Goal: Task Accomplishment & Management: Manage account settings

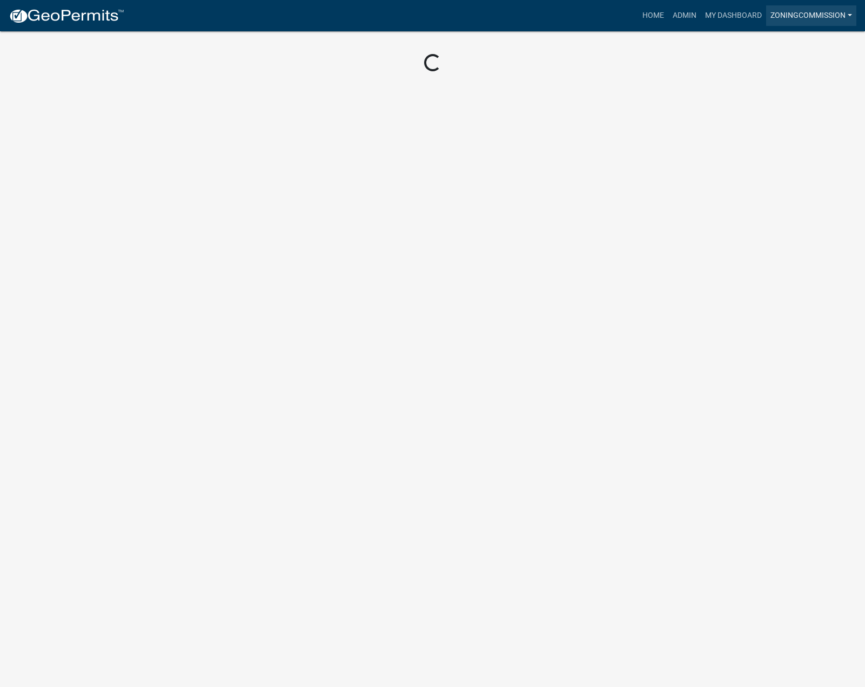
click at [792, 14] on link "ZoningCommission" at bounding box center [811, 15] width 90 height 21
click at [788, 45] on link "Admin" at bounding box center [813, 44] width 86 height 26
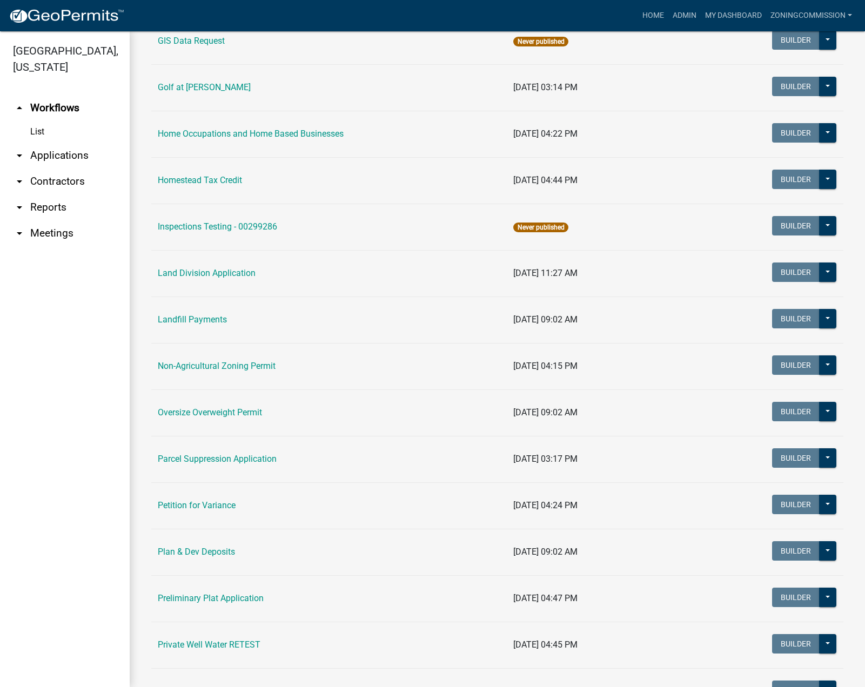
scroll to position [757, 0]
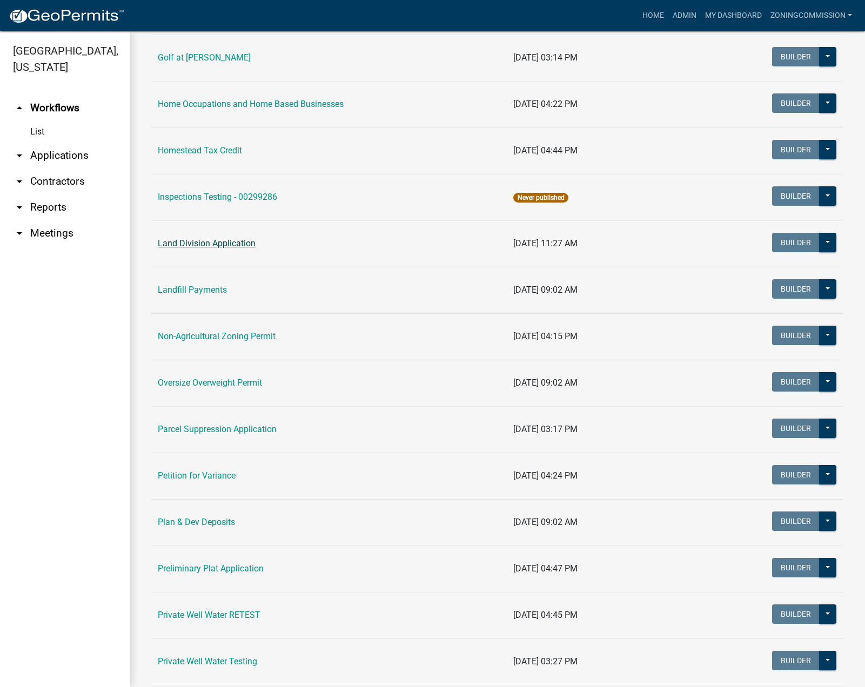
click at [209, 242] on link "Land Division Application" at bounding box center [207, 243] width 98 height 10
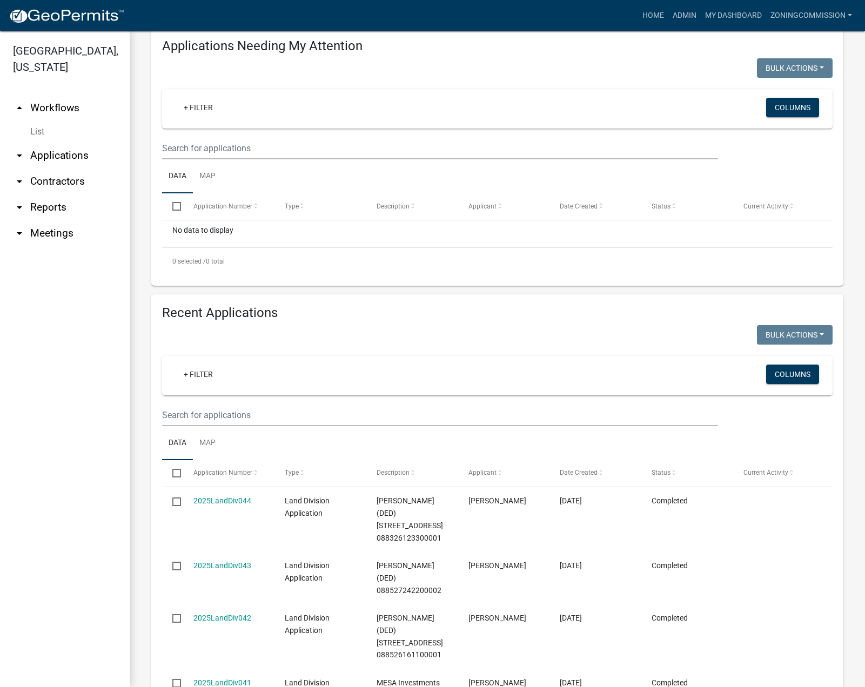
scroll to position [216, 0]
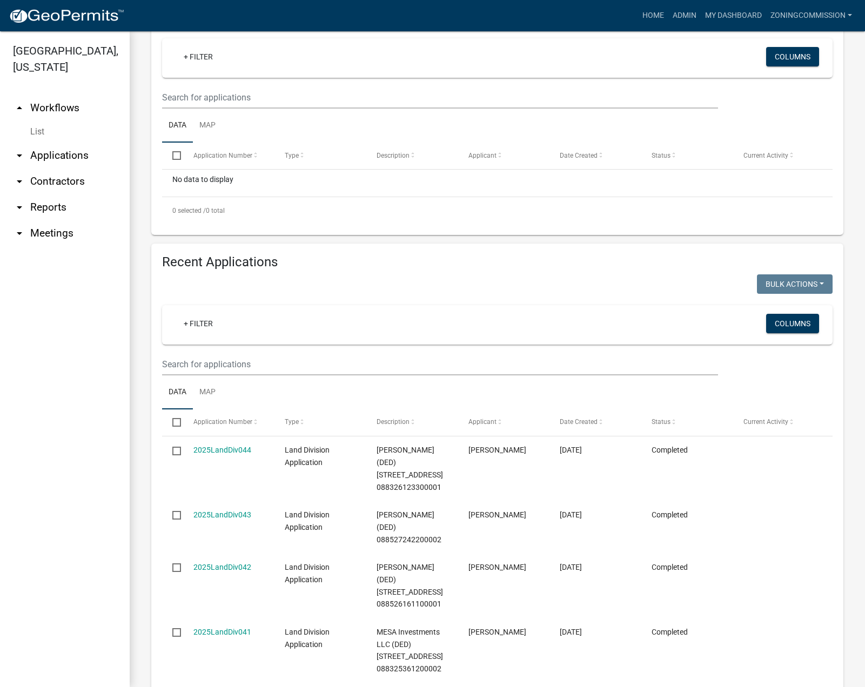
click at [224, 324] on div "+ Filter" at bounding box center [387, 325] width 440 height 22
click at [232, 365] on input "text" at bounding box center [440, 364] width 556 height 22
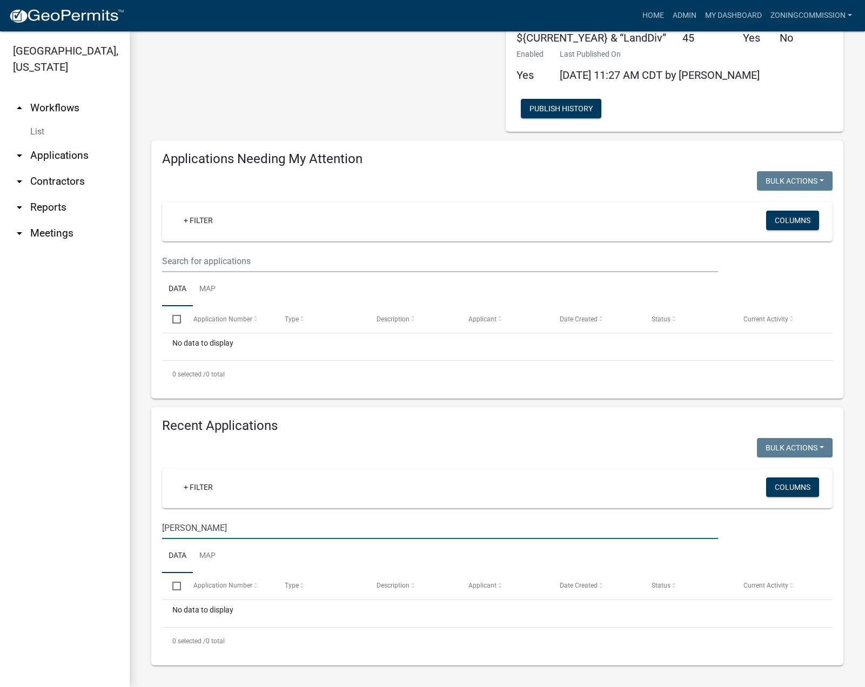
scroll to position [25, 0]
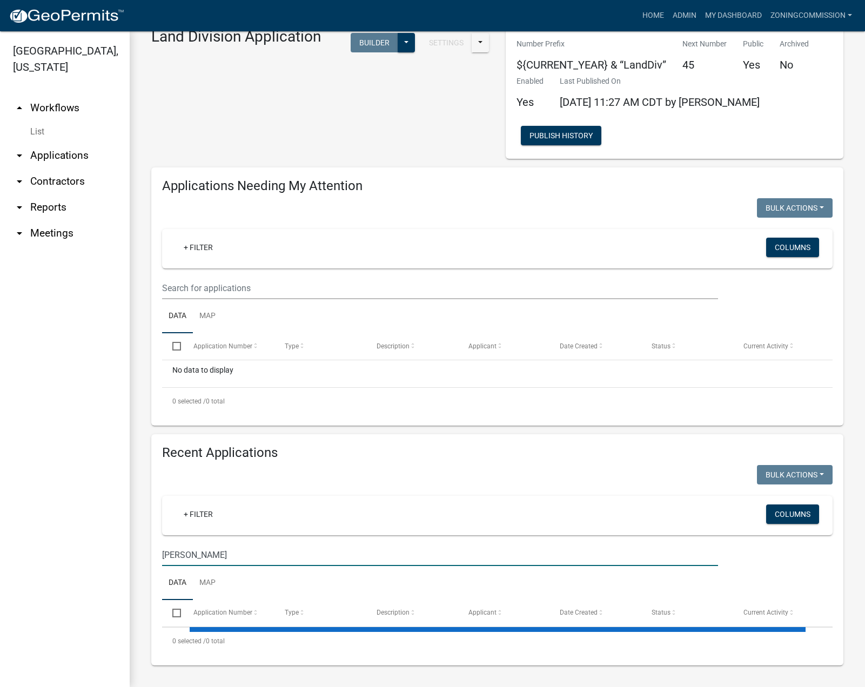
type input "[PERSON_NAME]"
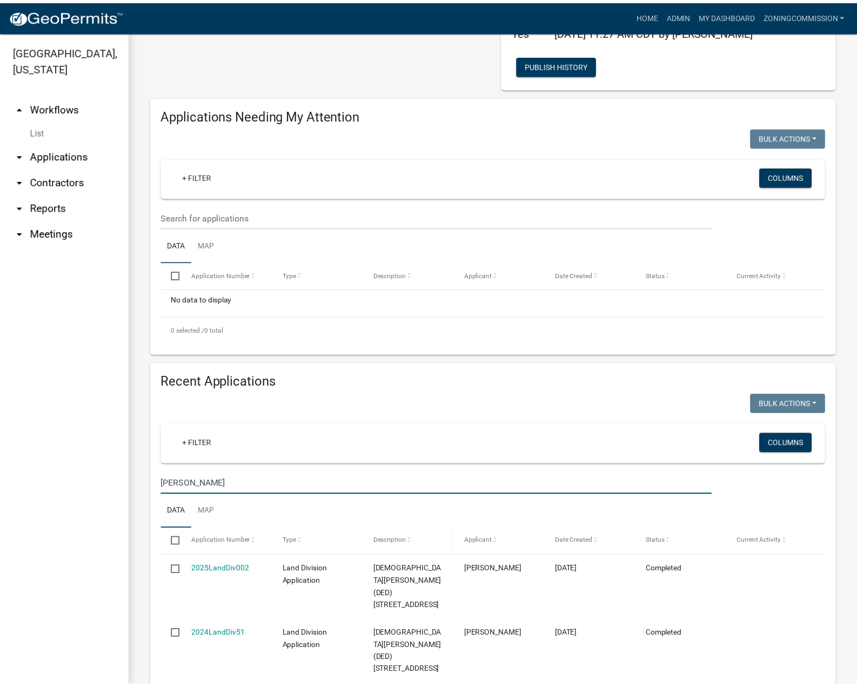
scroll to position [186, 0]
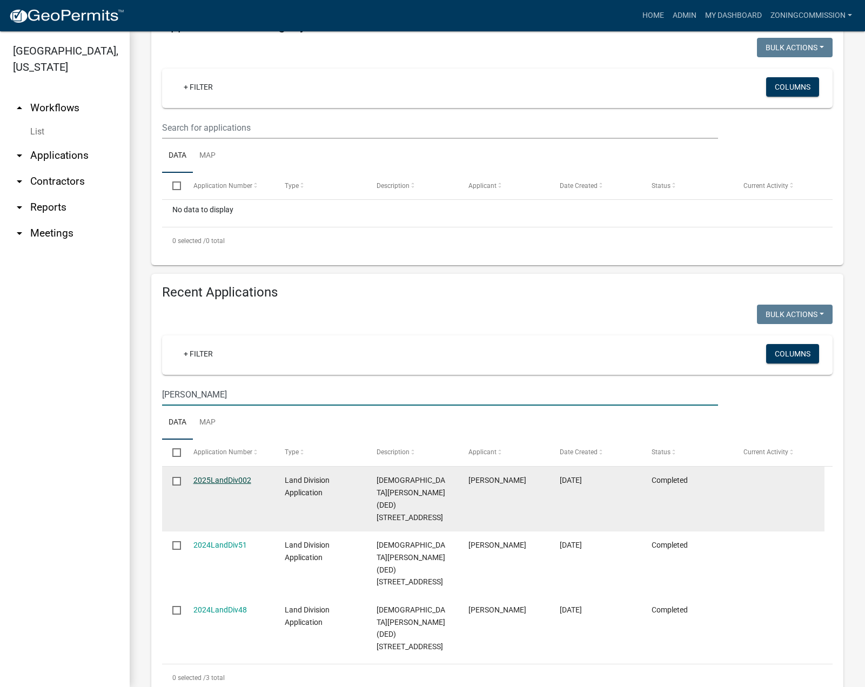
click at [218, 480] on link "2025LandDiv002" at bounding box center [222, 480] width 58 height 9
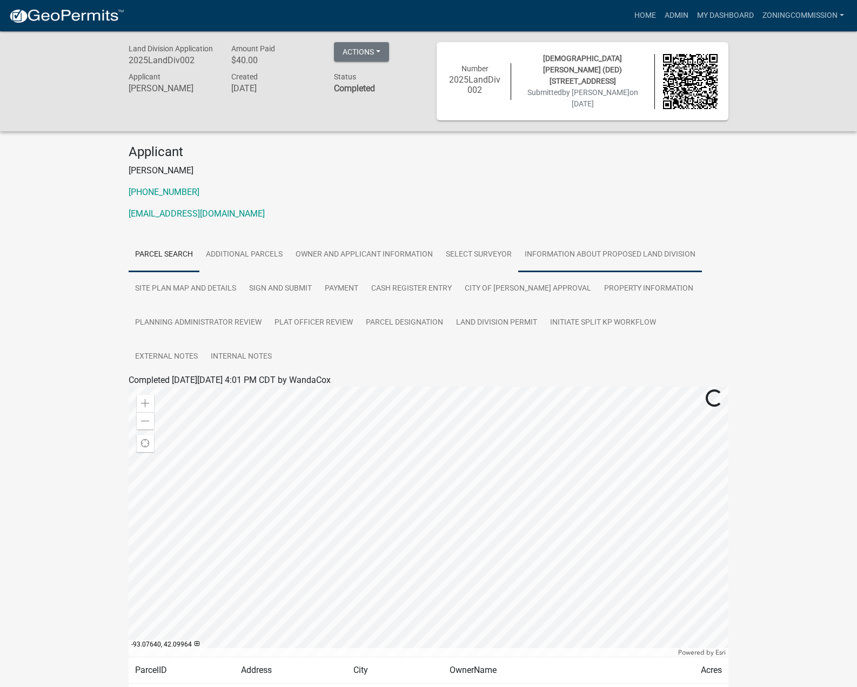
click at [592, 255] on link "Information about proposed land division" at bounding box center [610, 255] width 184 height 35
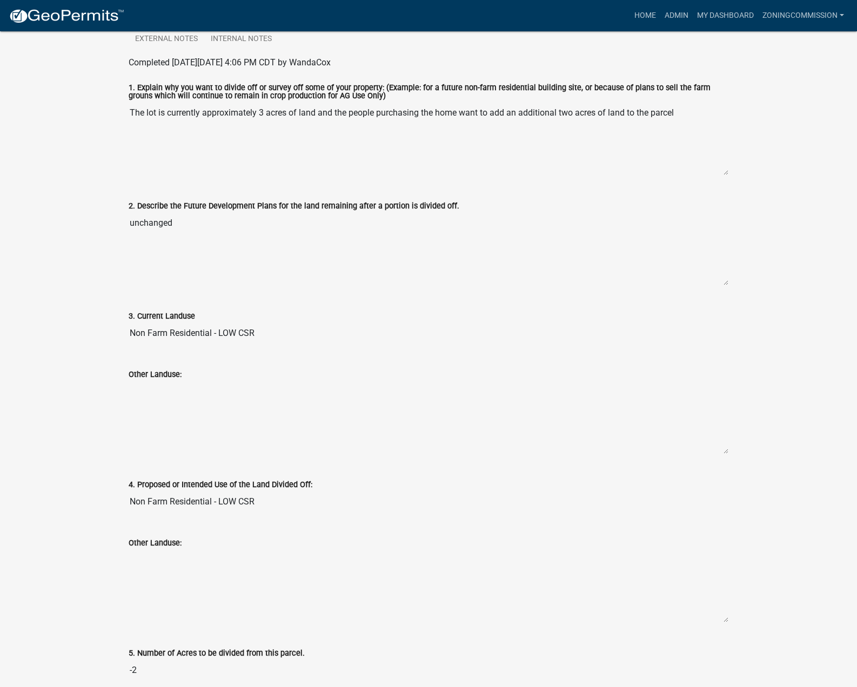
scroll to position [364, 0]
